Goal: Task Accomplishment & Management: Use online tool/utility

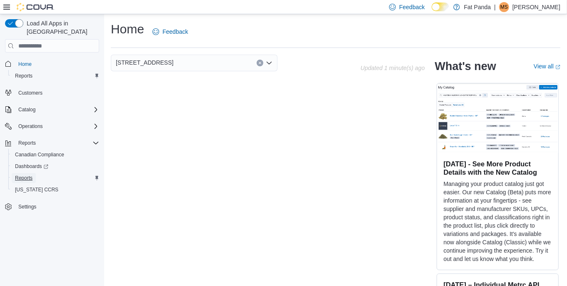
click at [30, 175] on span "Reports" at bounding box center [24, 178] width 18 height 7
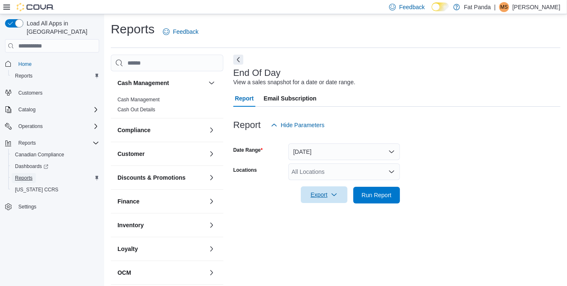
scroll to position [6, 0]
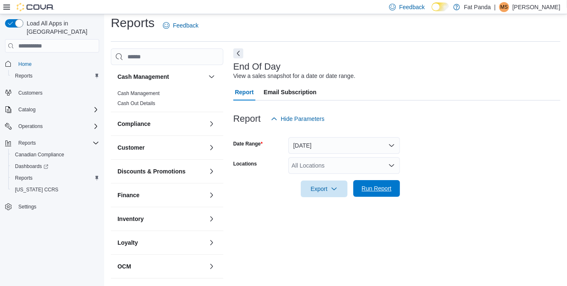
click at [374, 188] on span "Run Report" at bounding box center [377, 188] width 30 height 8
click at [350, 168] on div "All Locations" at bounding box center [344, 165] width 112 height 17
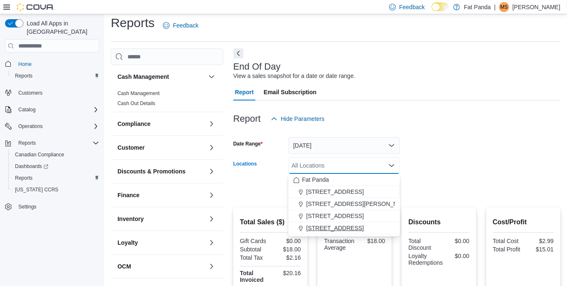
click at [364, 228] on span "[STREET_ADDRESS]" at bounding box center [335, 228] width 58 height 8
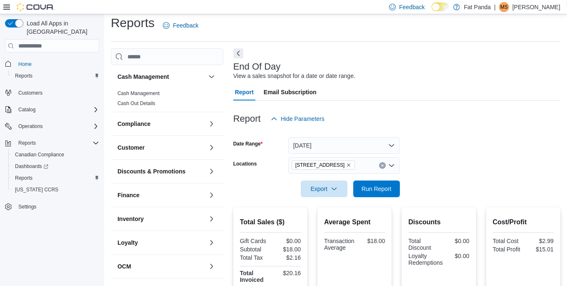
click at [433, 164] on form "Date Range [DATE] Locations [STREET_ADDRESS] - Selkirk Export Run Report" at bounding box center [396, 162] width 327 height 70
click at [380, 191] on span "Run Report" at bounding box center [377, 188] width 30 height 8
click at [334, 185] on span "Export" at bounding box center [324, 188] width 37 height 17
click at [323, 218] on button "Export to Pdf" at bounding box center [326, 222] width 48 height 17
